Goal: Information Seeking & Learning: Learn about a topic

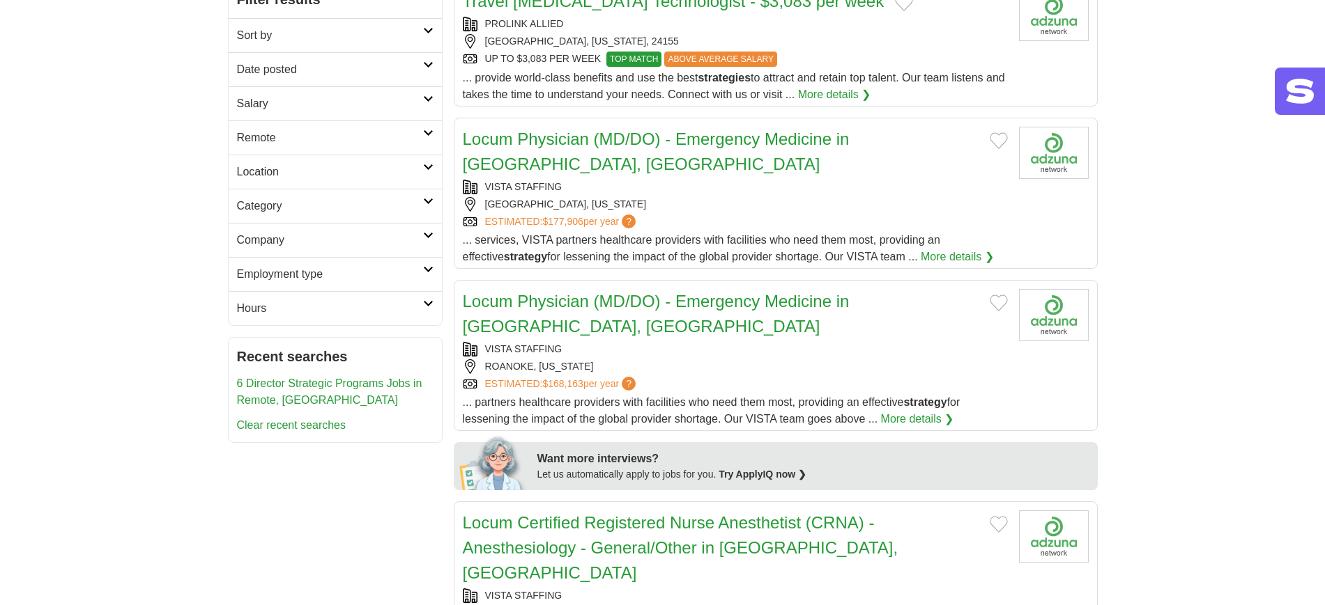
scroll to position [174, 0]
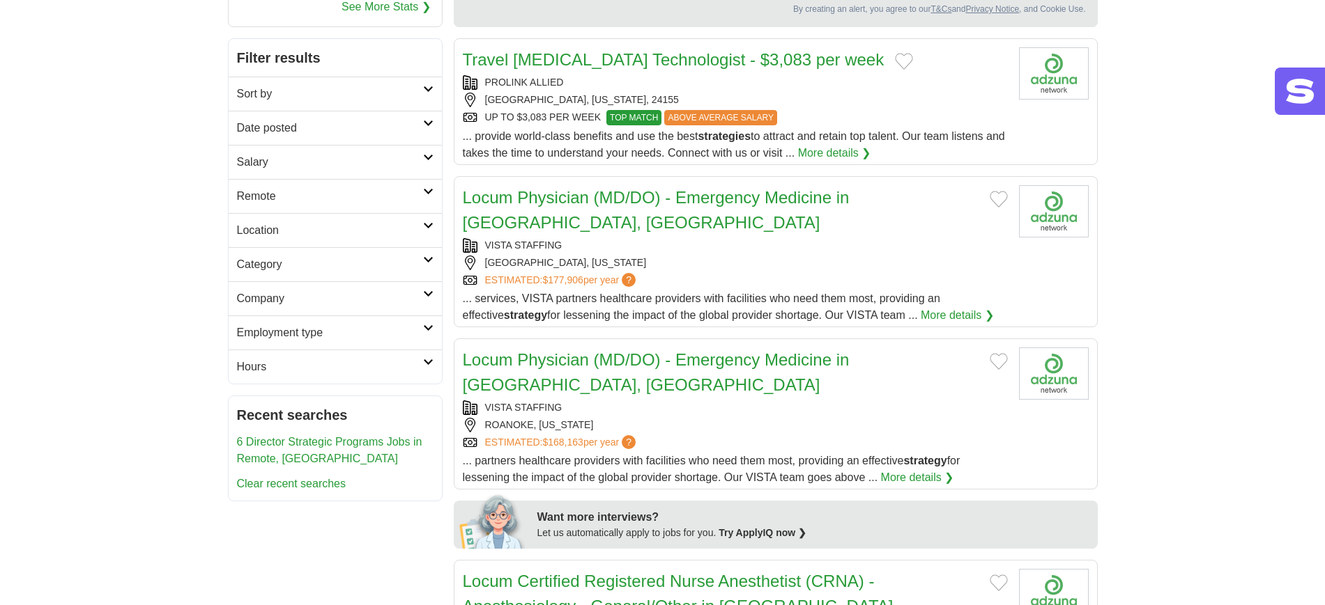
click at [306, 225] on h2 "Location" at bounding box center [330, 230] width 186 height 17
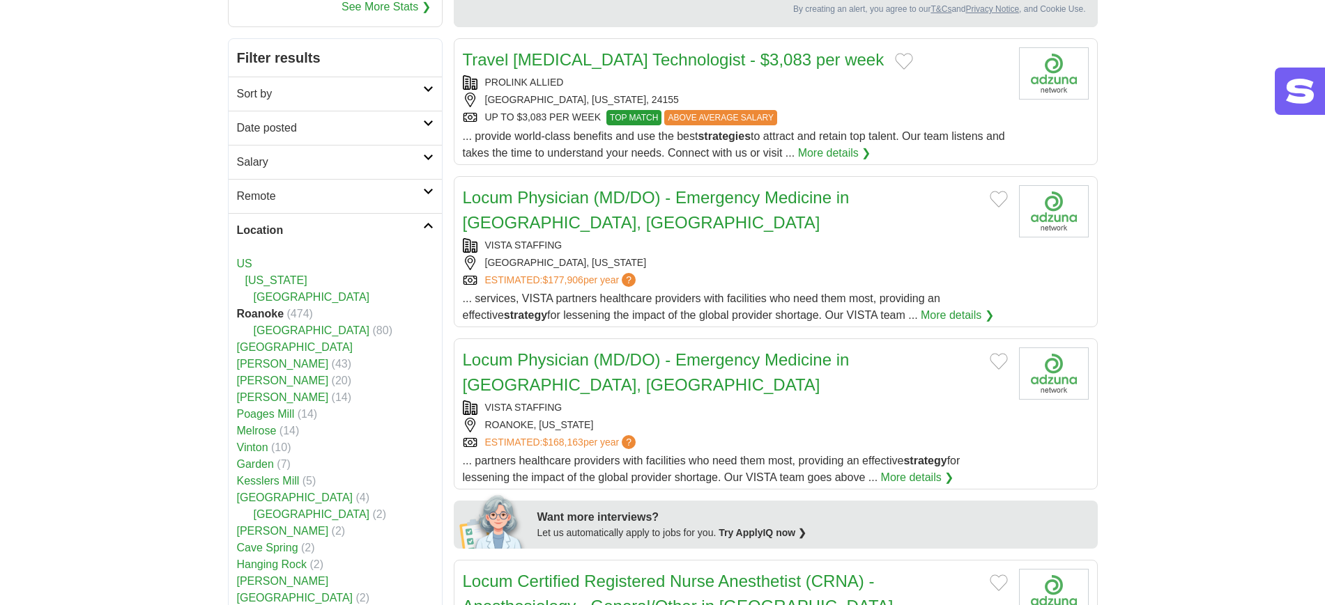
click at [306, 225] on h2 "Location" at bounding box center [330, 230] width 186 height 17
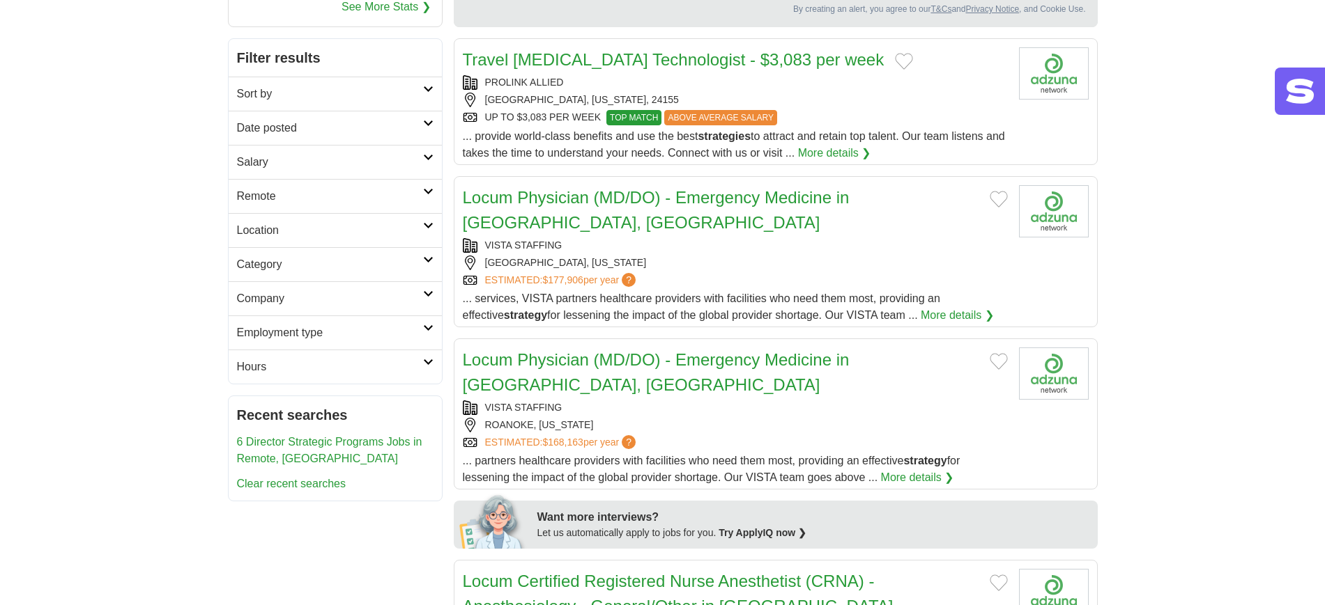
click at [325, 89] on h2 "Sort by" at bounding box center [330, 94] width 186 height 17
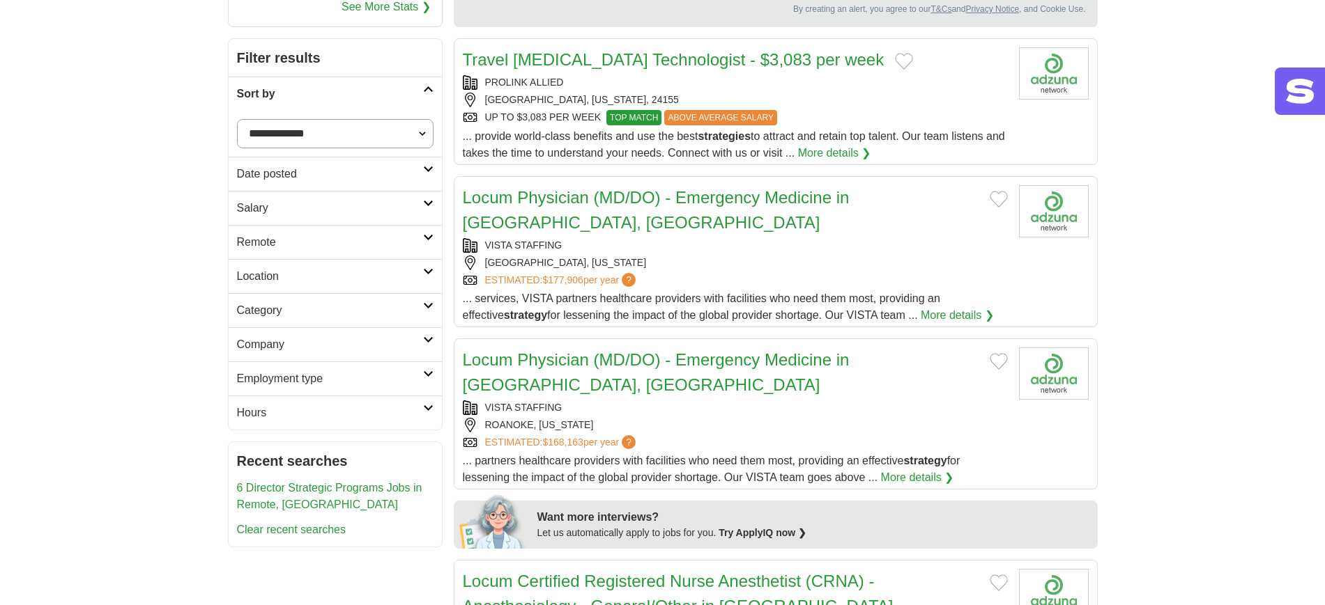
click at [325, 88] on h2 "Sort by" at bounding box center [330, 94] width 186 height 17
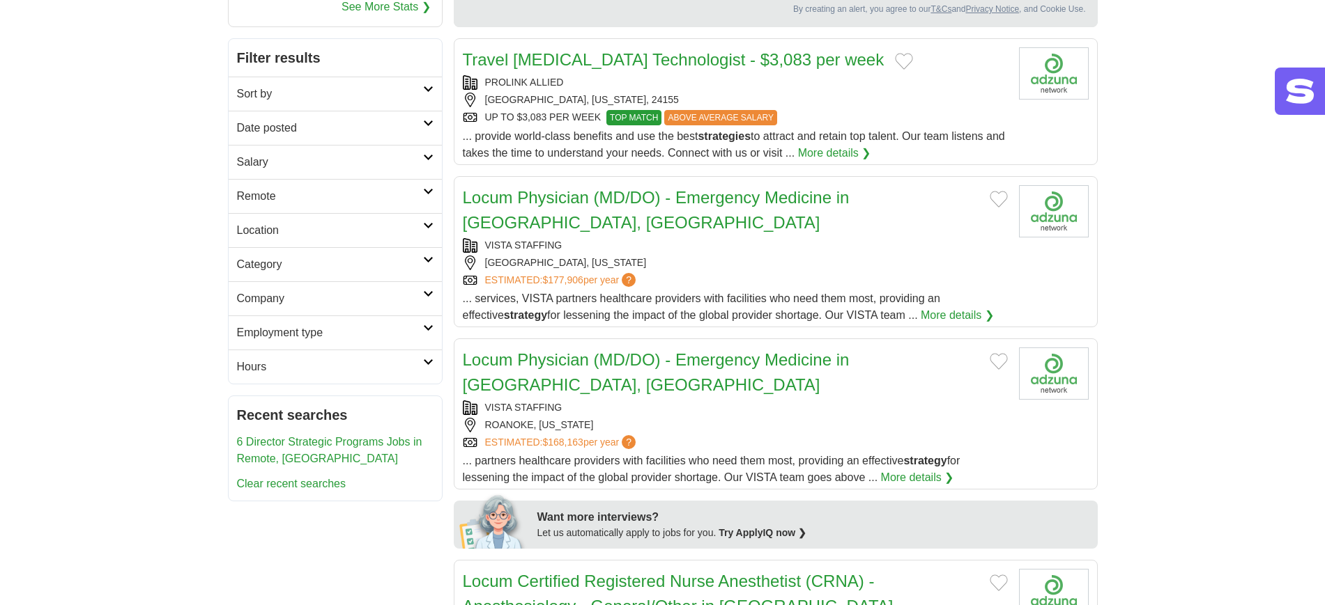
click at [325, 88] on h2 "Sort by" at bounding box center [330, 94] width 186 height 17
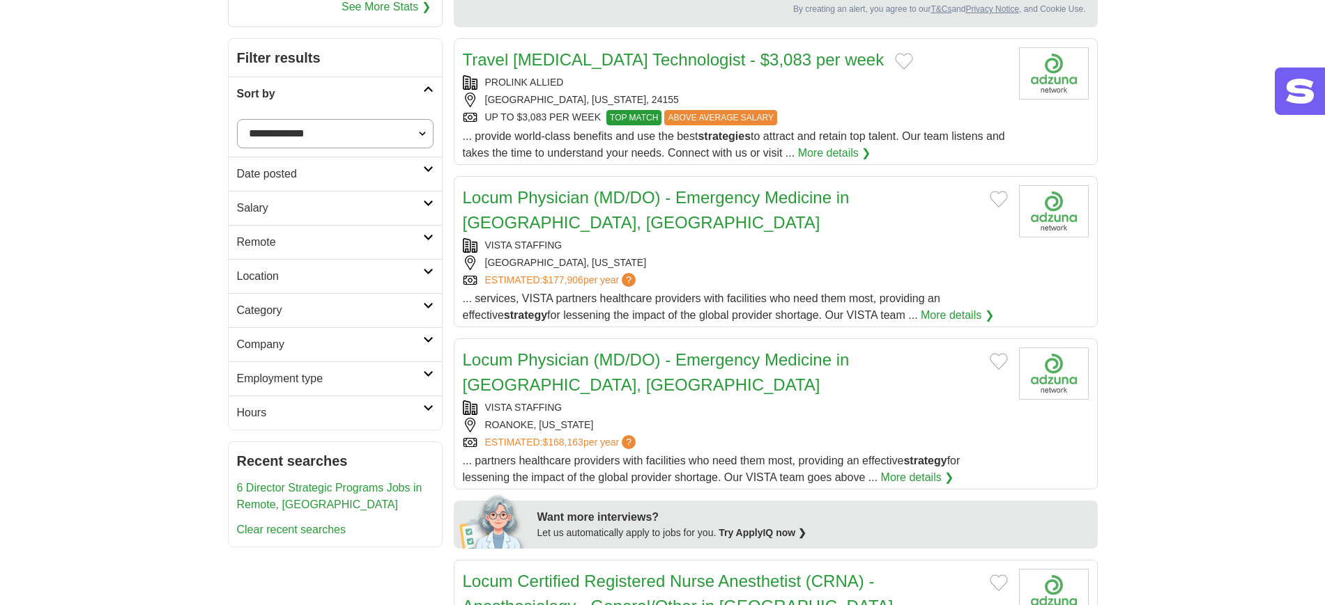
click at [325, 125] on select "**********" at bounding box center [335, 133] width 196 height 29
click at [298, 305] on h2 "Category" at bounding box center [330, 310] width 186 height 17
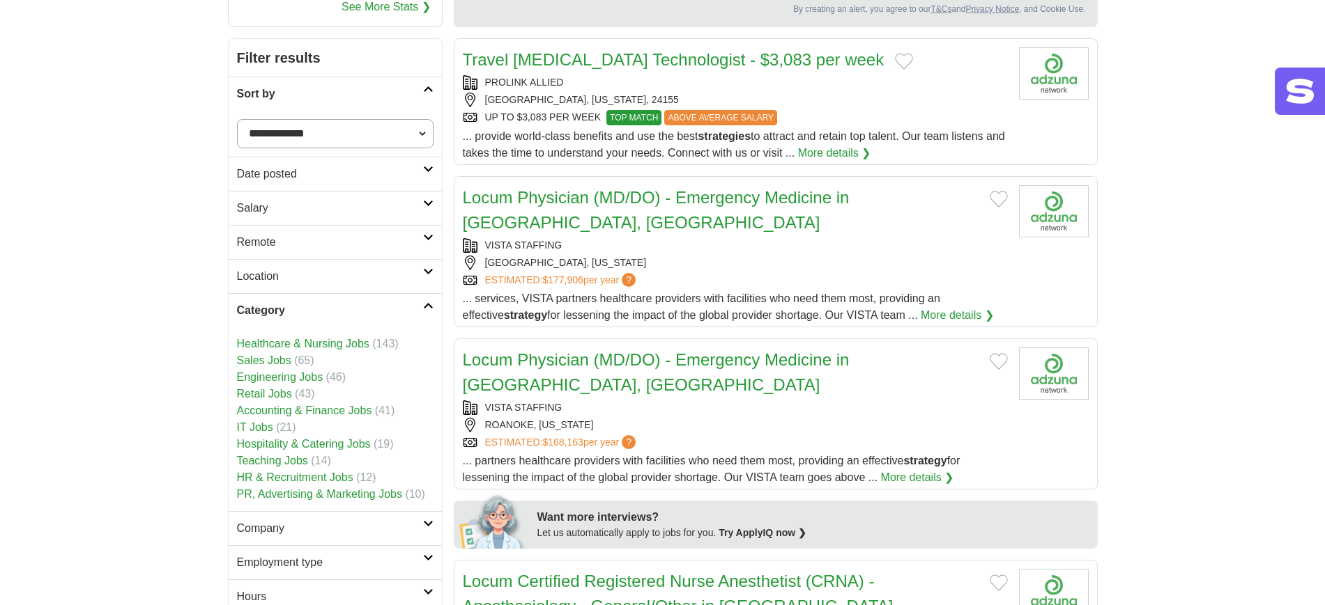
click at [311, 407] on link "Accounting & Finance Jobs" at bounding box center [304, 411] width 135 height 12
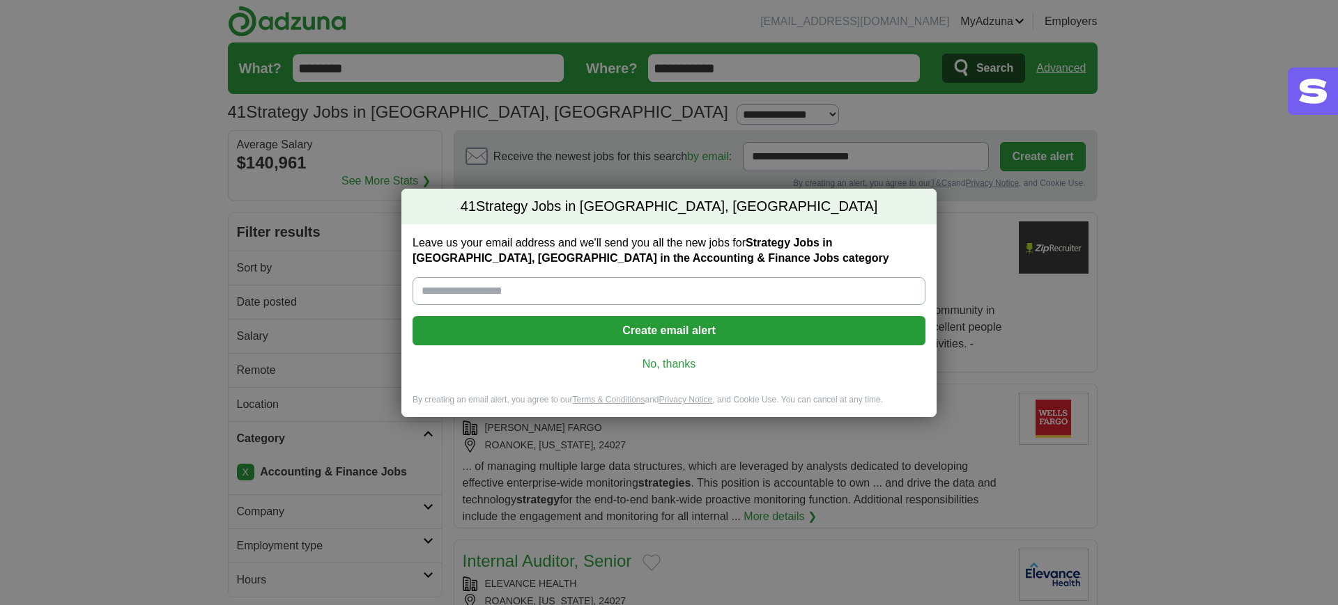
click at [681, 369] on link "No, thanks" at bounding box center [669, 364] width 491 height 15
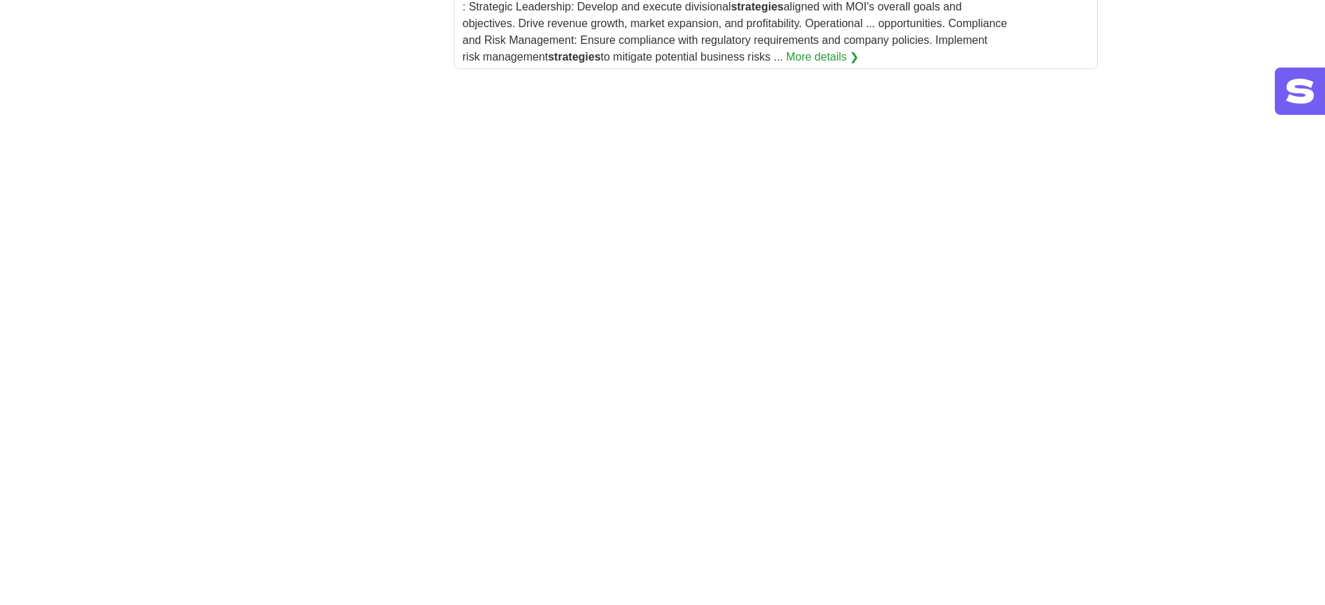
scroll to position [2177, 0]
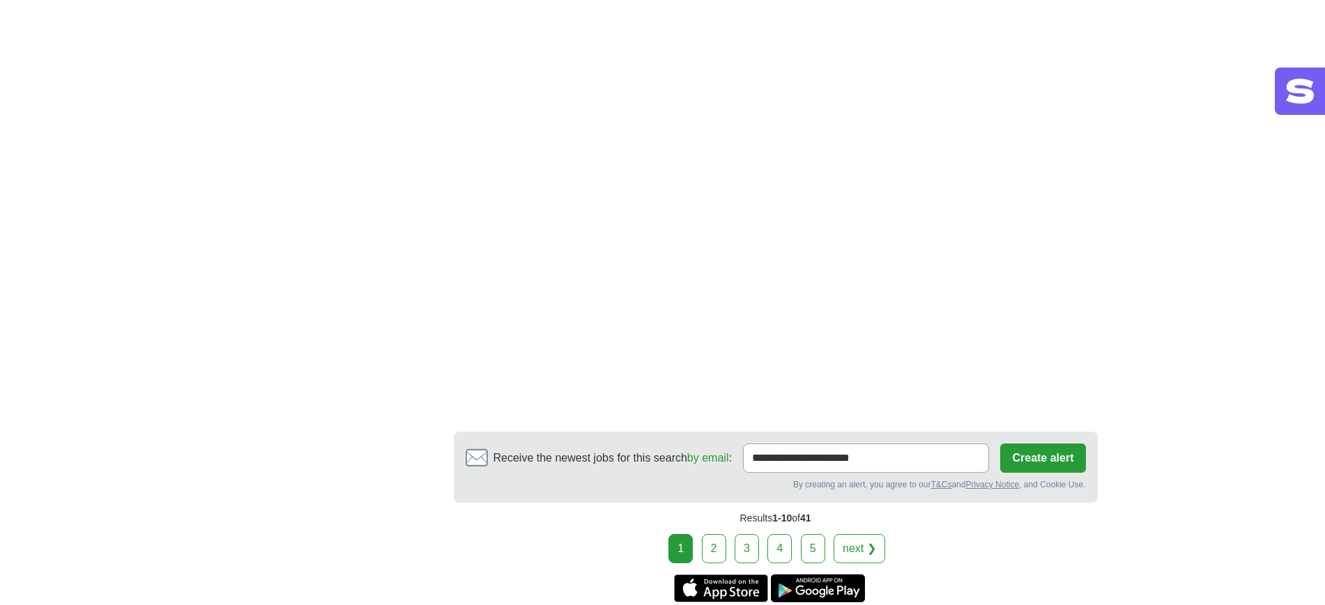
click at [722, 547] on link "2" at bounding box center [714, 548] width 24 height 29
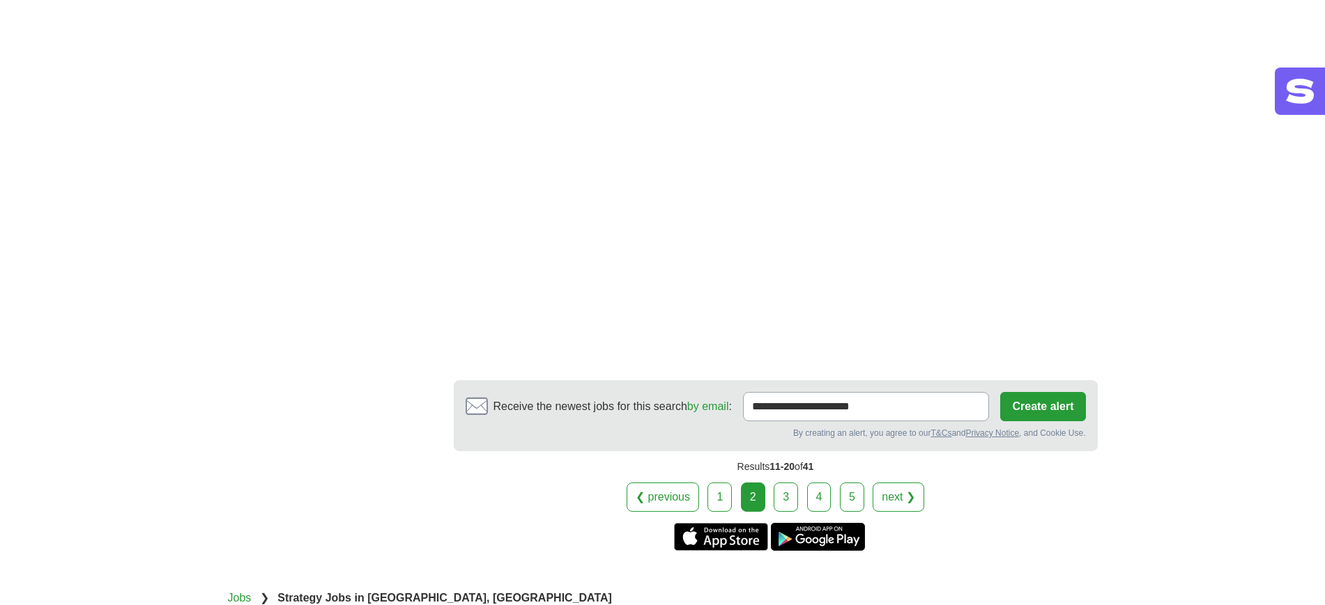
scroll to position [2265, 0]
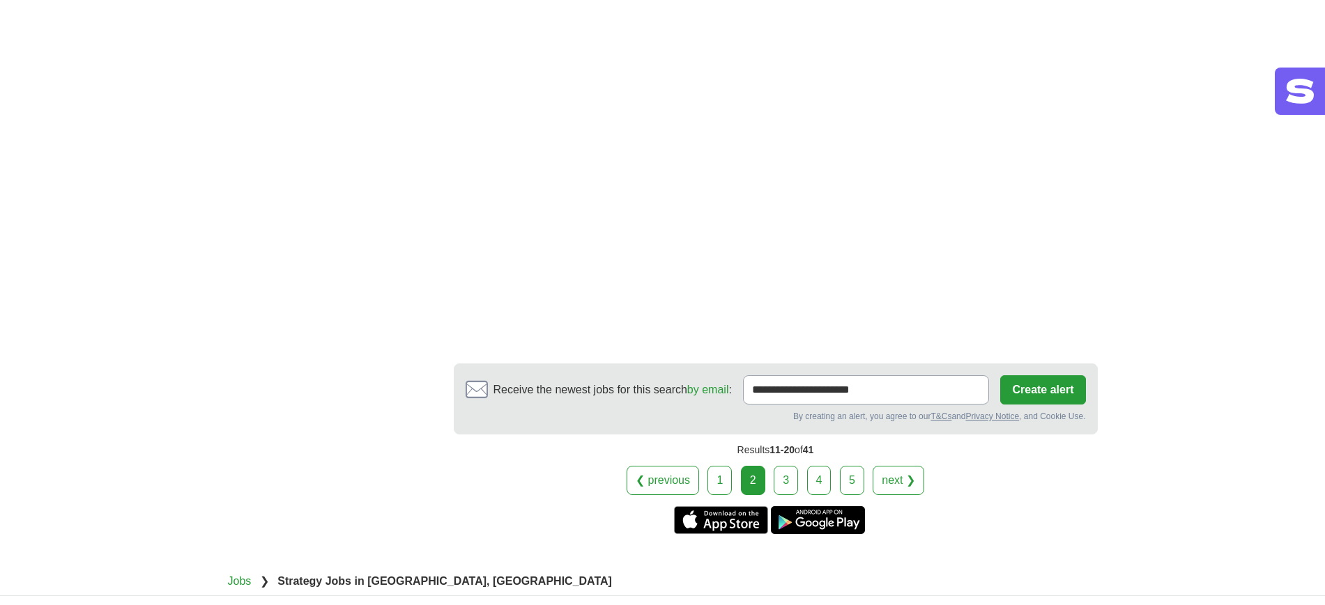
click at [789, 466] on link "3" at bounding box center [785, 480] width 24 height 29
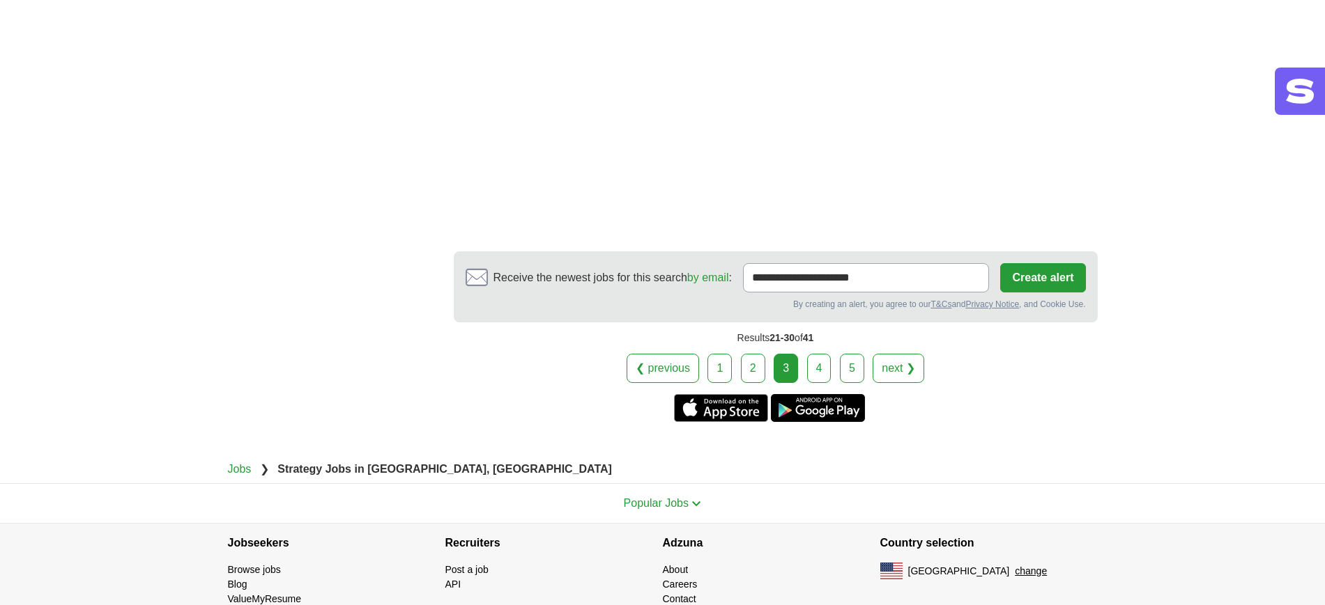
scroll to position [2439, 0]
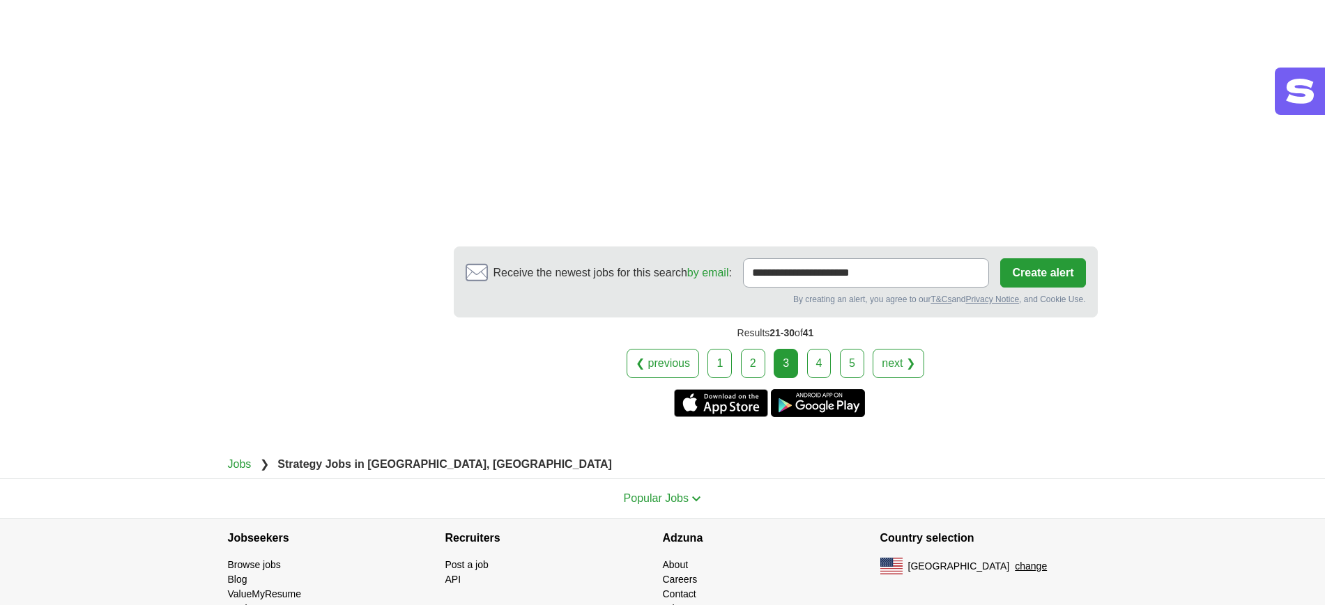
click at [816, 349] on link "4" at bounding box center [819, 363] width 24 height 29
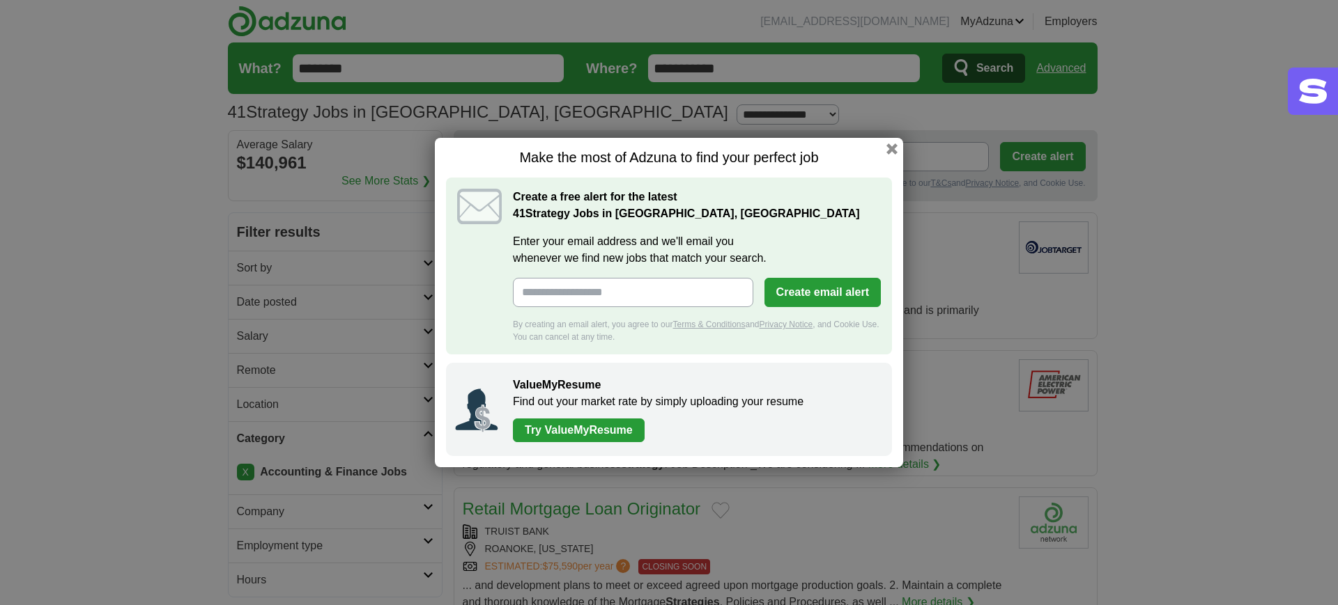
click at [885, 149] on h1 "Make the most of Adzuna to find your perfect job" at bounding box center [669, 157] width 446 height 17
click at [890, 146] on button "button" at bounding box center [891, 148] width 15 height 15
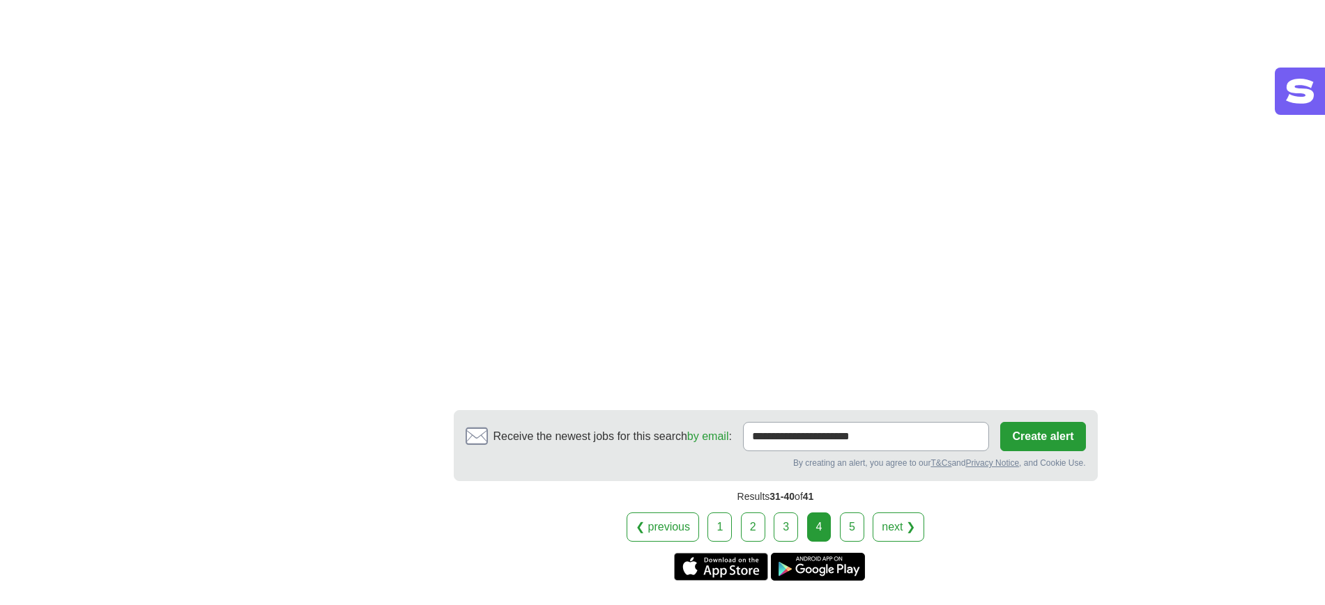
scroll to position [2090, 0]
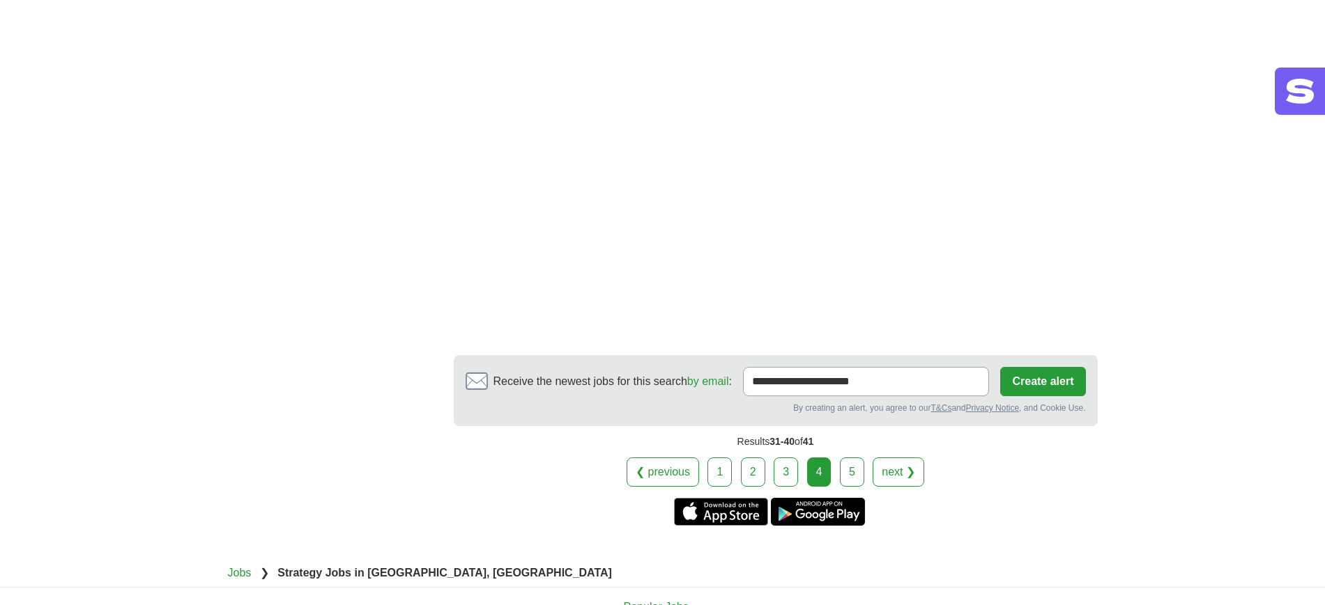
click at [840, 458] on link "5" at bounding box center [852, 472] width 24 height 29
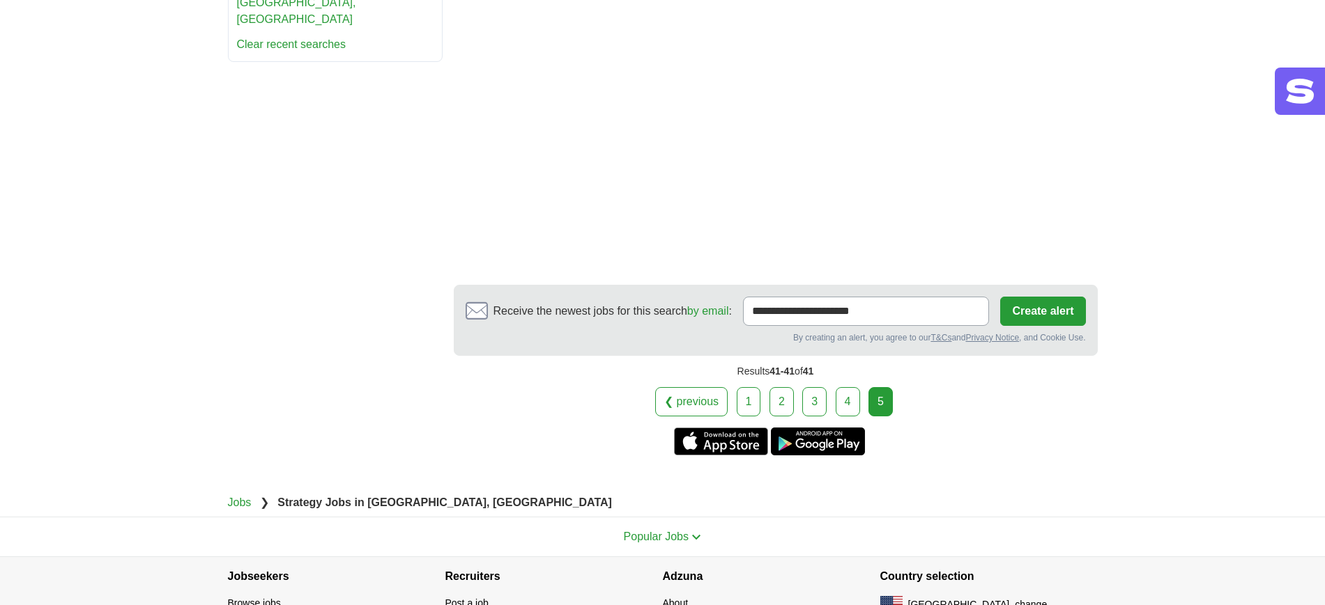
scroll to position [958, 0]
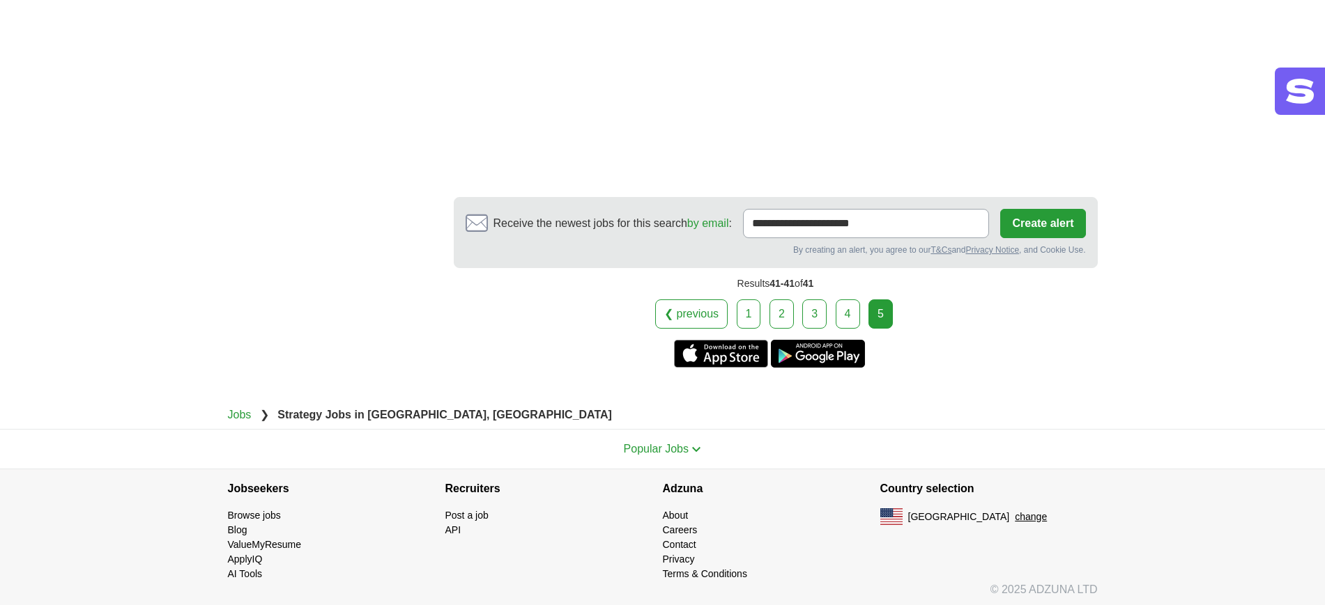
click at [743, 315] on link "1" at bounding box center [748, 314] width 24 height 29
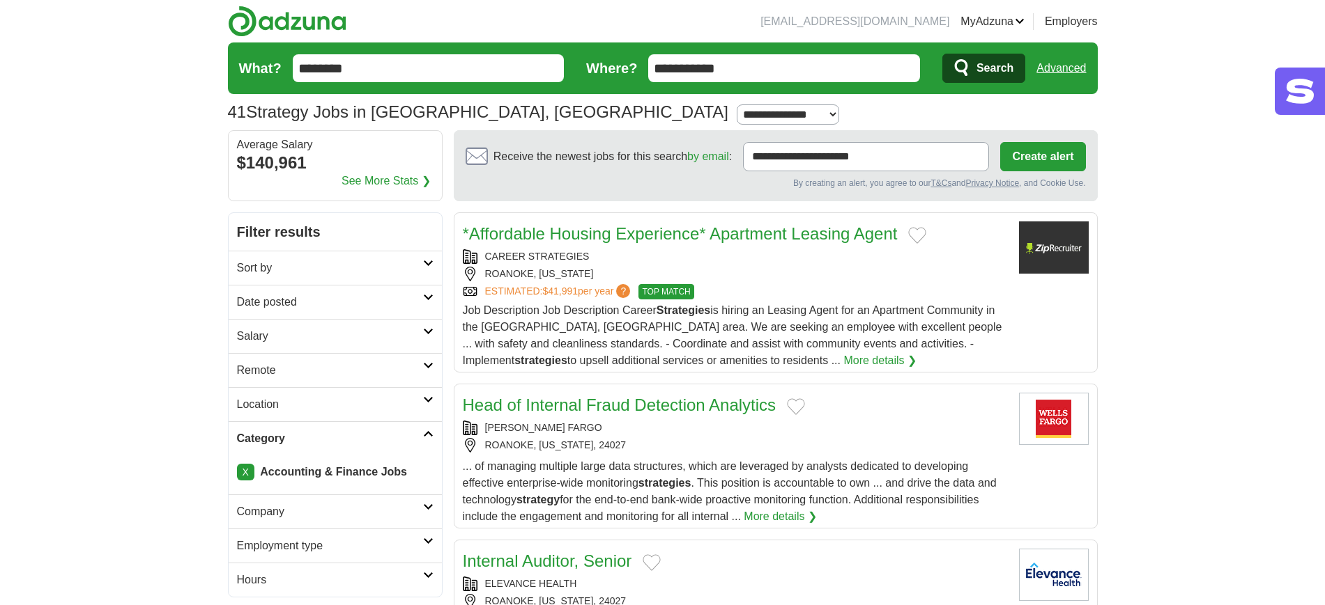
click at [244, 470] on link "X" at bounding box center [245, 472] width 17 height 17
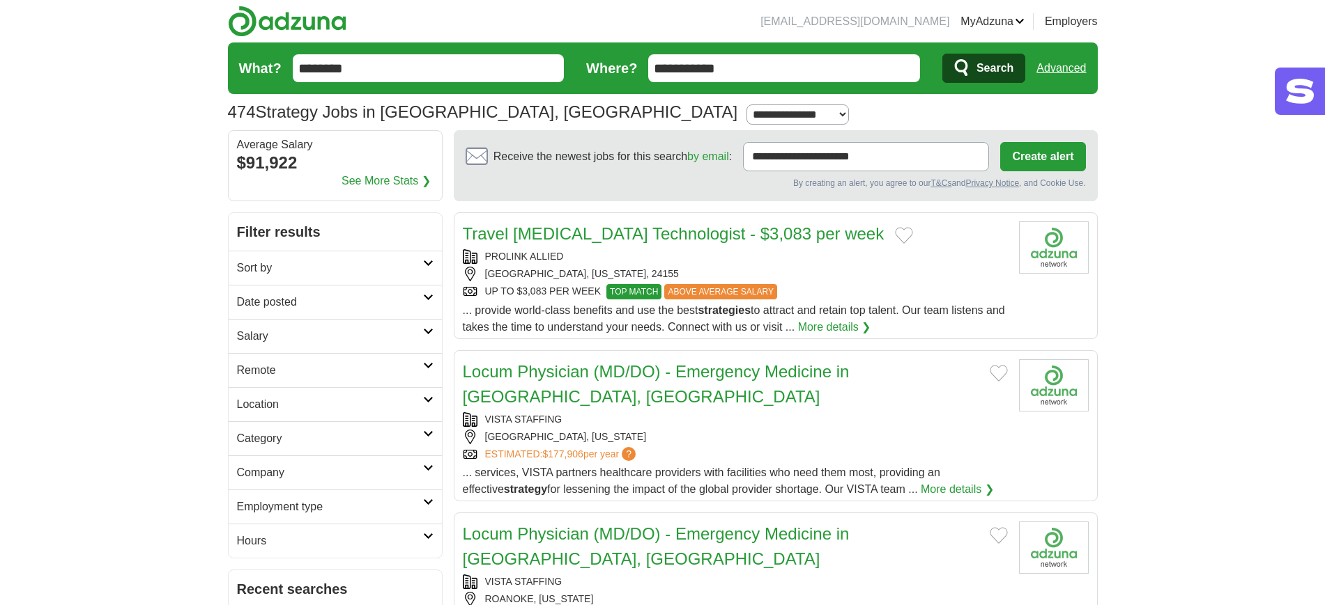
click at [419, 435] on h2 "Category" at bounding box center [330, 439] width 186 height 17
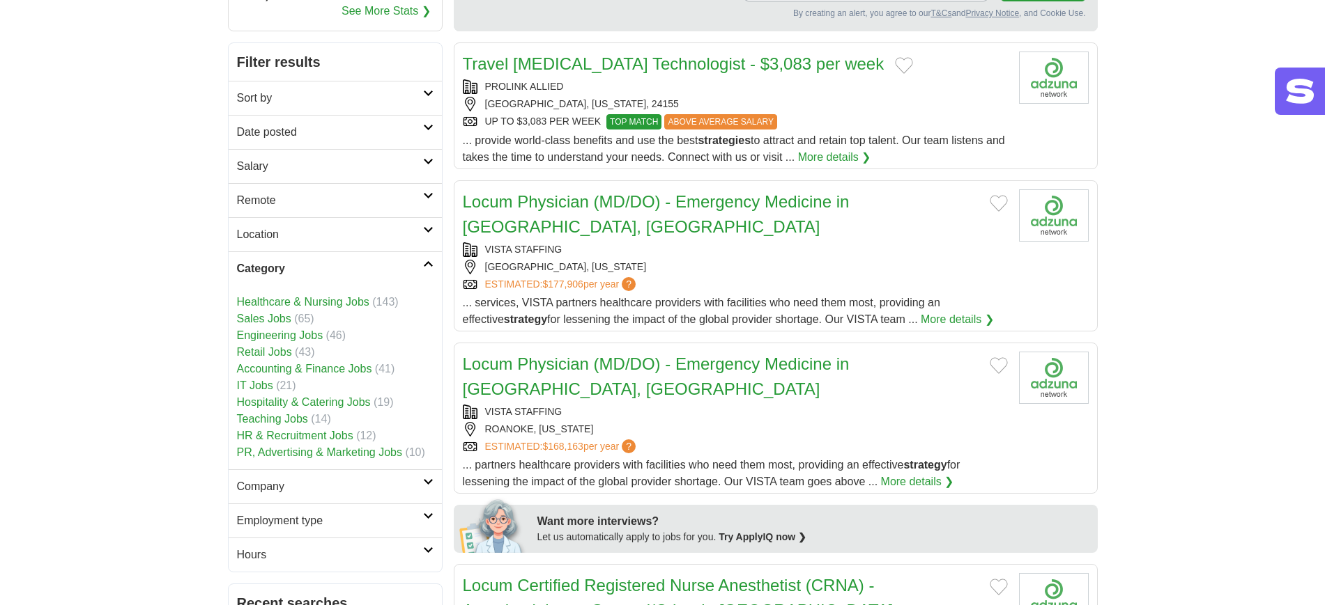
scroll to position [174, 0]
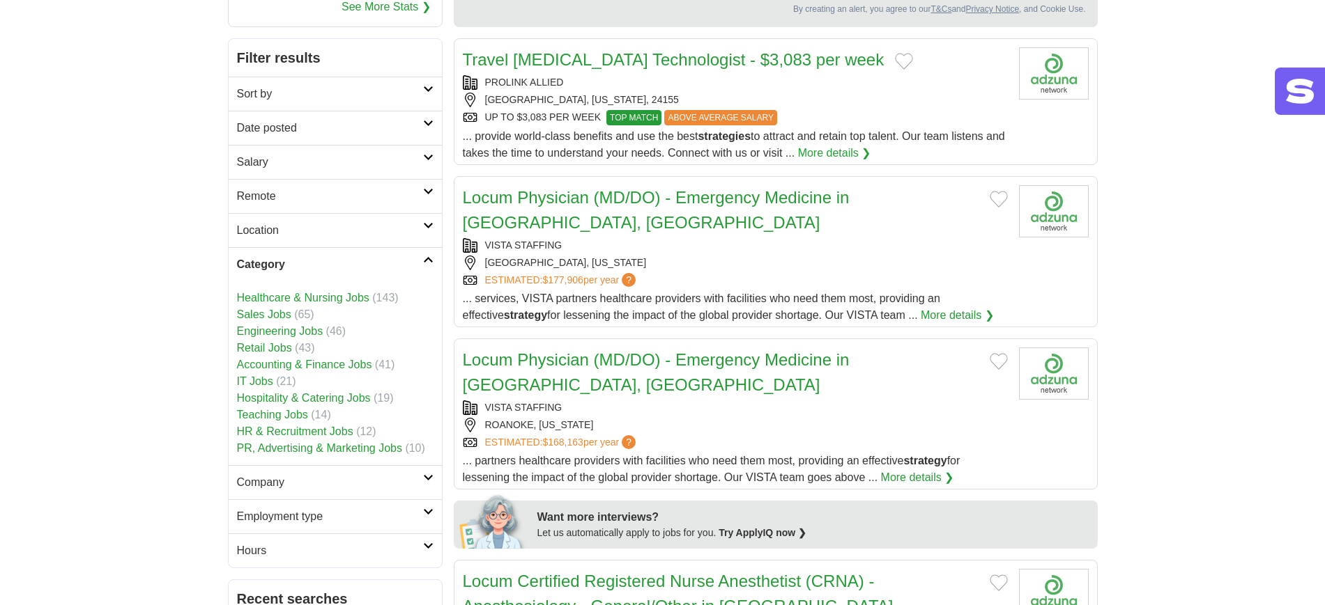
click at [316, 448] on link "PR, Advertising & Marketing Jobs" at bounding box center [319, 448] width 165 height 12
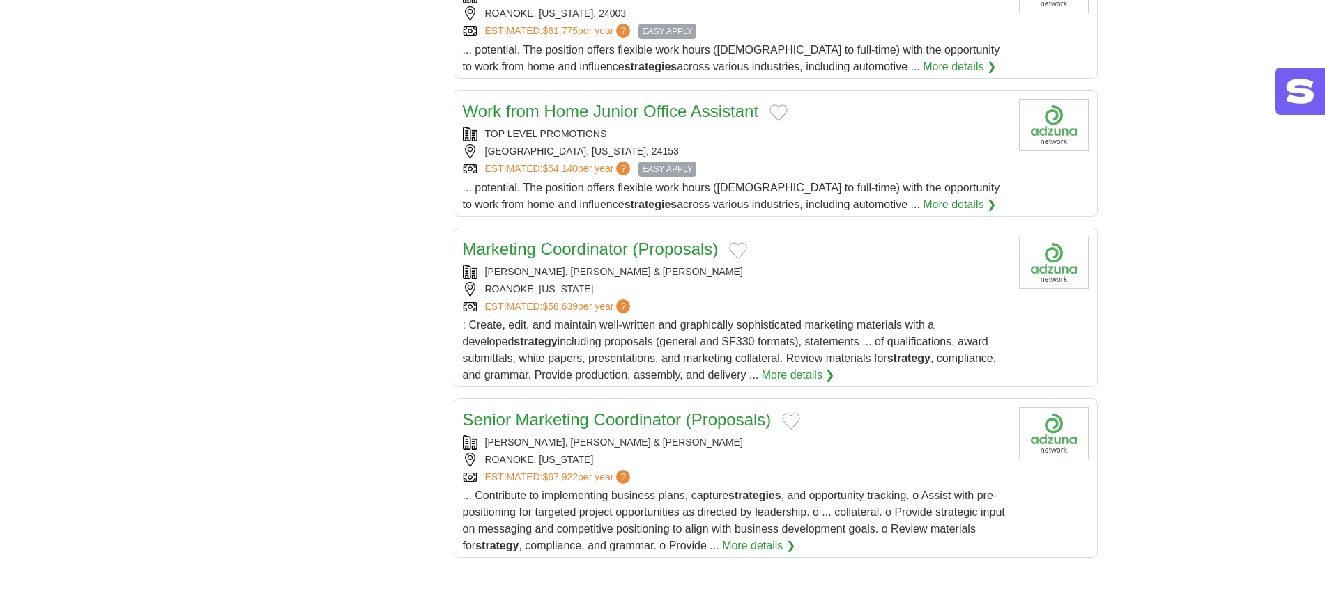
scroll to position [1568, 0]
